Goal: Navigation & Orientation: Find specific page/section

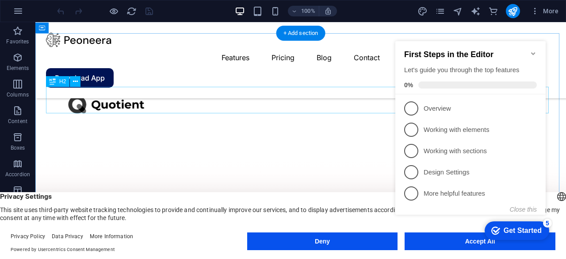
scroll to position [1770, 0]
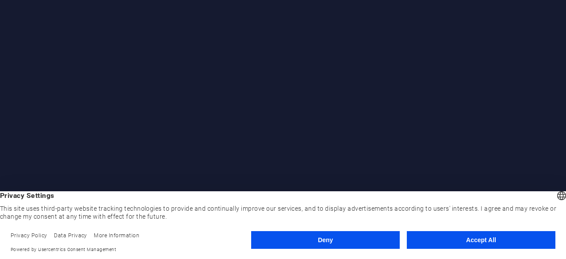
click at [481, 238] on button "Accept All" at bounding box center [481, 240] width 149 height 18
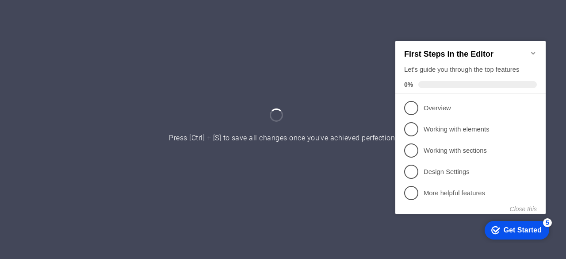
click at [531, 49] on icon "Minimize checklist" at bounding box center [533, 52] width 7 height 7
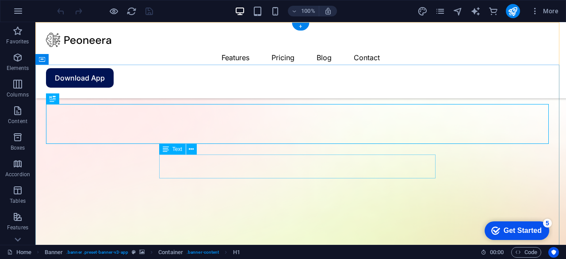
scroll to position [265, 0]
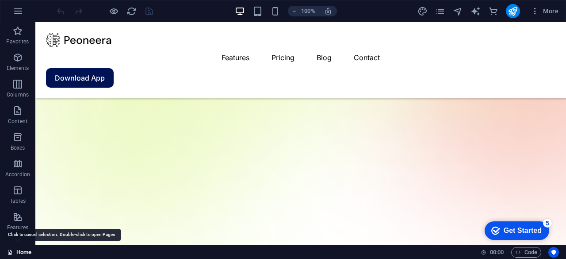
click at [22, 249] on link "Home" at bounding box center [19, 252] width 24 height 11
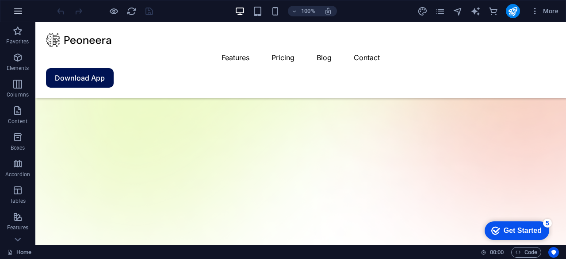
click at [21, 9] on icon "button" at bounding box center [18, 11] width 11 height 11
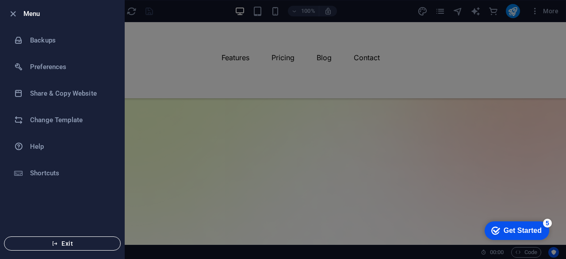
click at [88, 243] on span "Exit" at bounding box center [63, 243] width 102 height 7
